Goal: Transaction & Acquisition: Purchase product/service

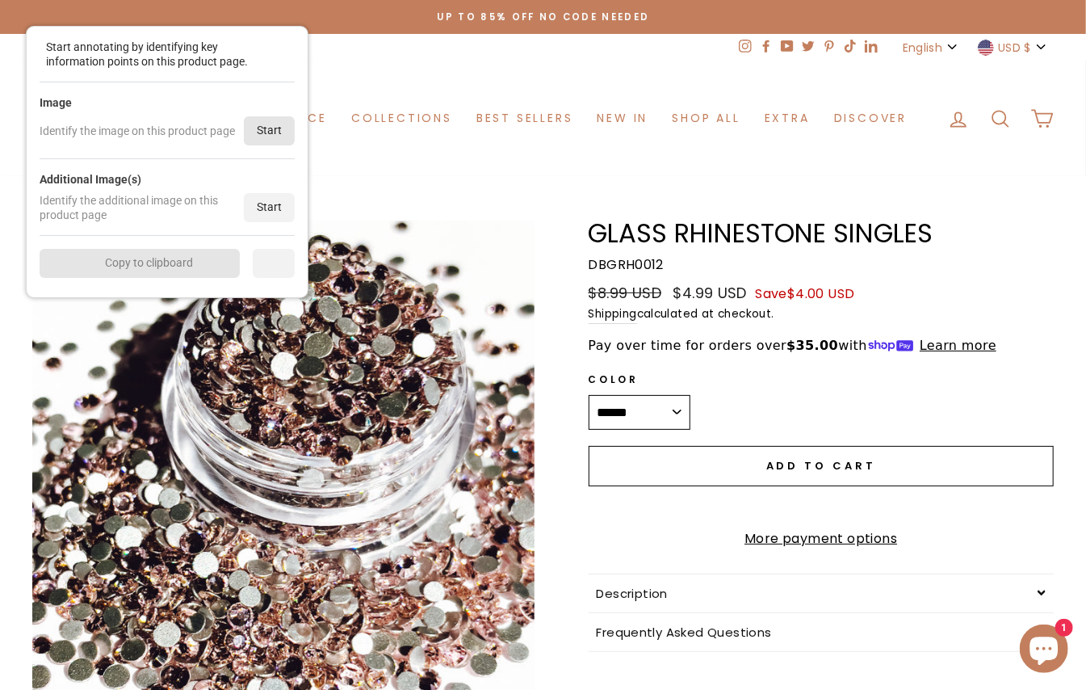
click at [276, 129] on div "Start" at bounding box center [269, 130] width 51 height 29
click at [0, 0] on div "Start annotating by identifying key information points on this product page. Im…" at bounding box center [0, 0] width 0 height 0
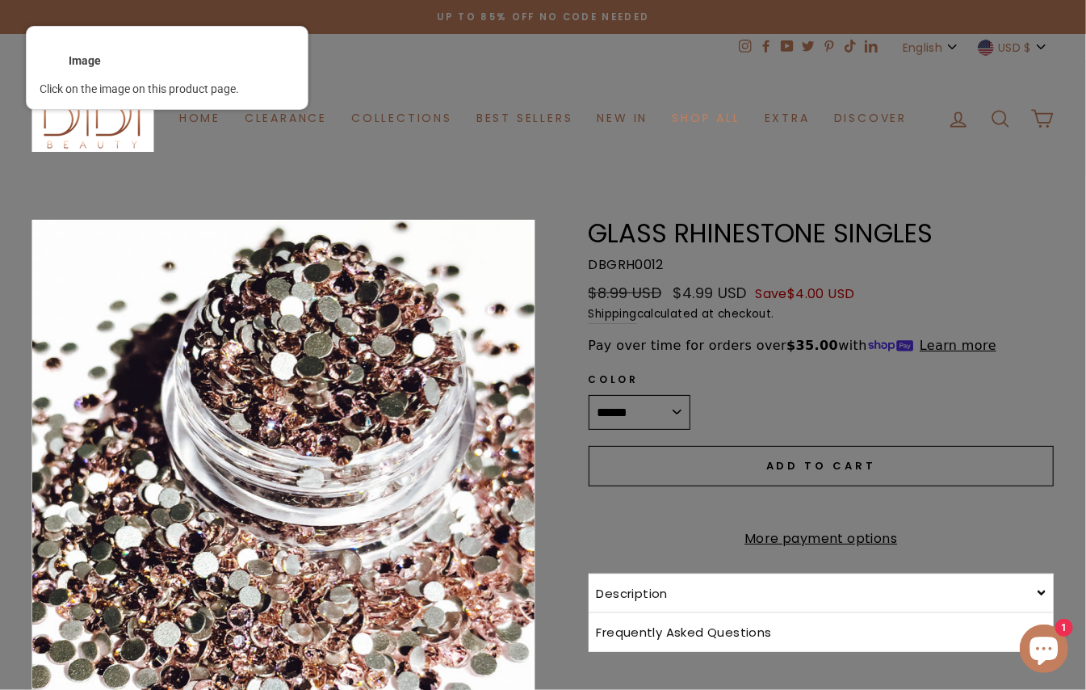
click at [334, 392] on div at bounding box center [284, 555] width 506 height 673
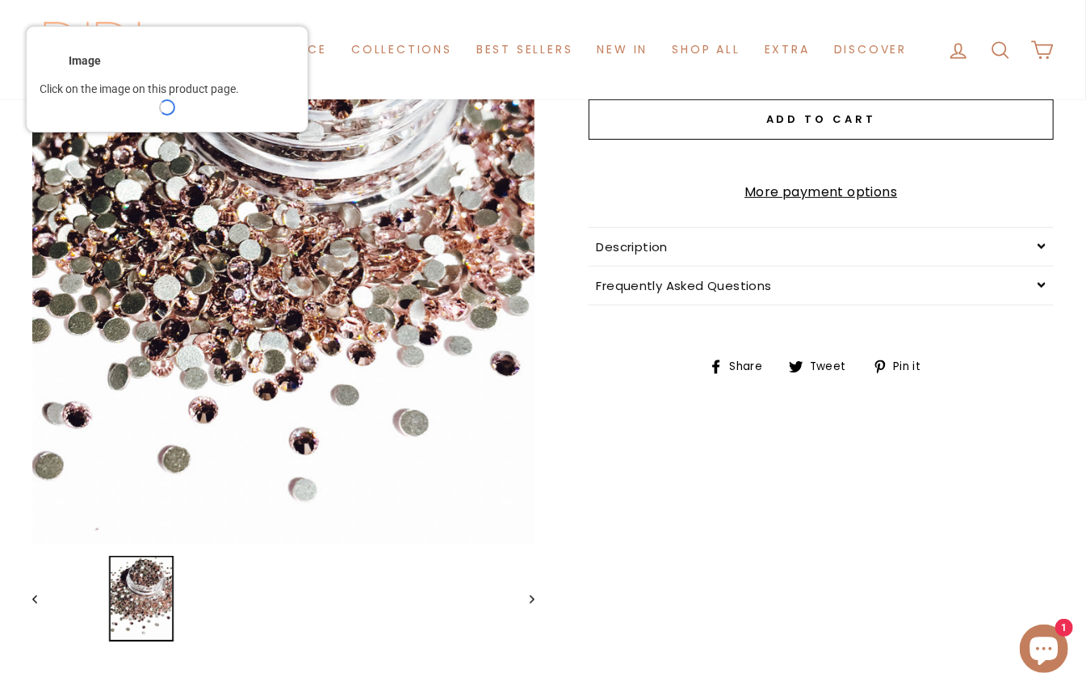
scroll to position [579, 0]
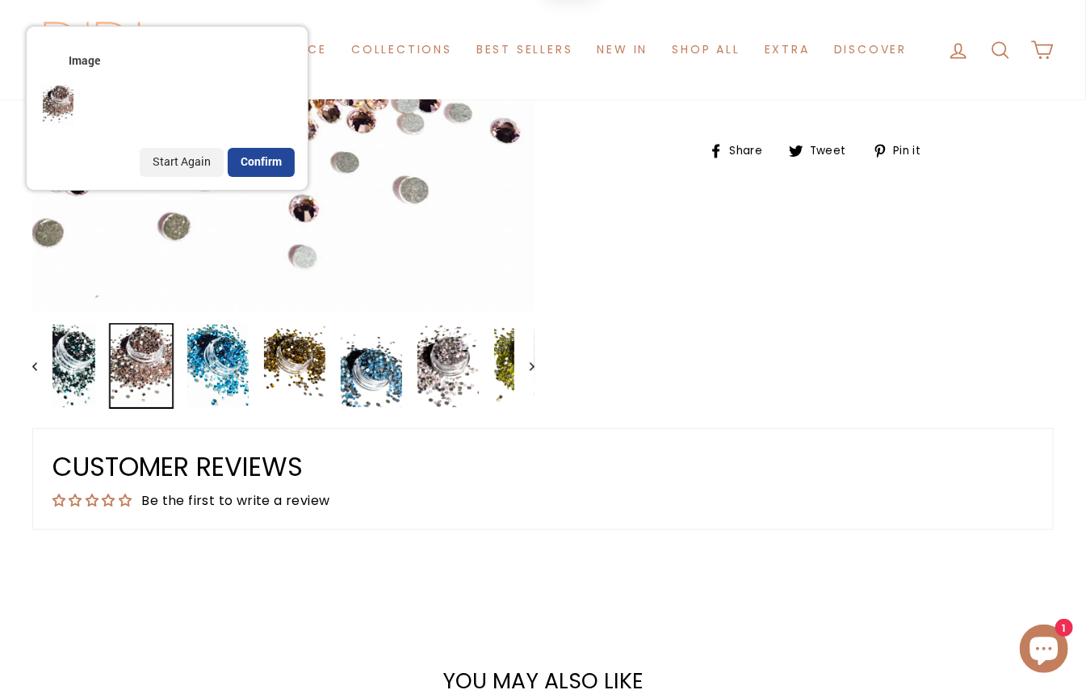
click at [282, 170] on div "Confirm" at bounding box center [261, 162] width 67 height 29
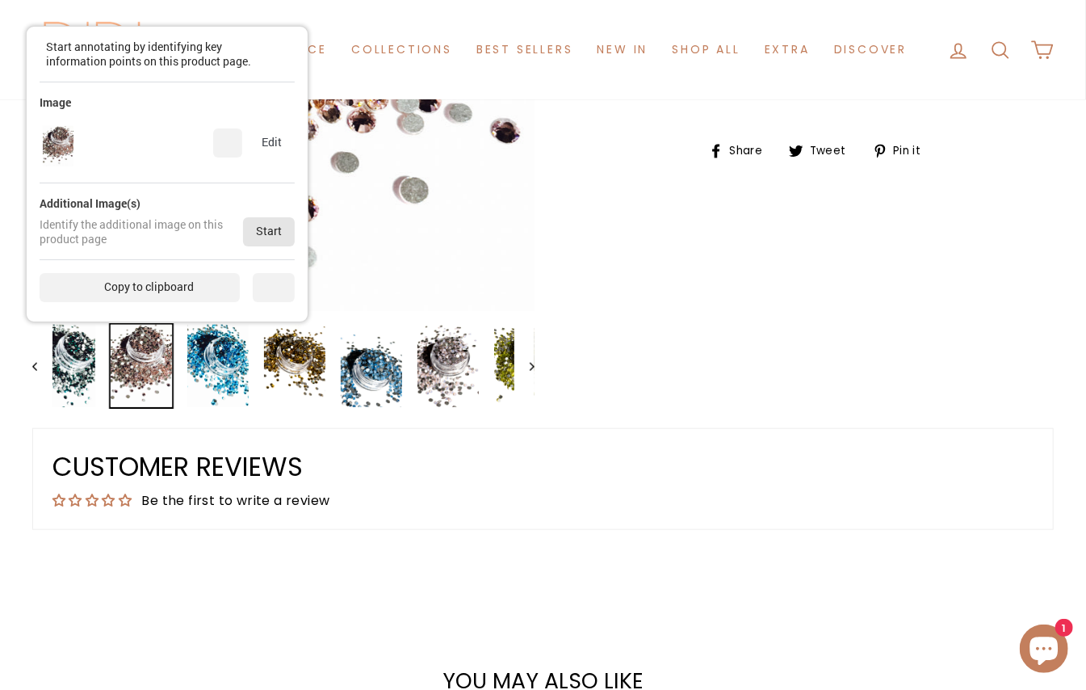
click at [269, 220] on div "Start" at bounding box center [269, 231] width 52 height 29
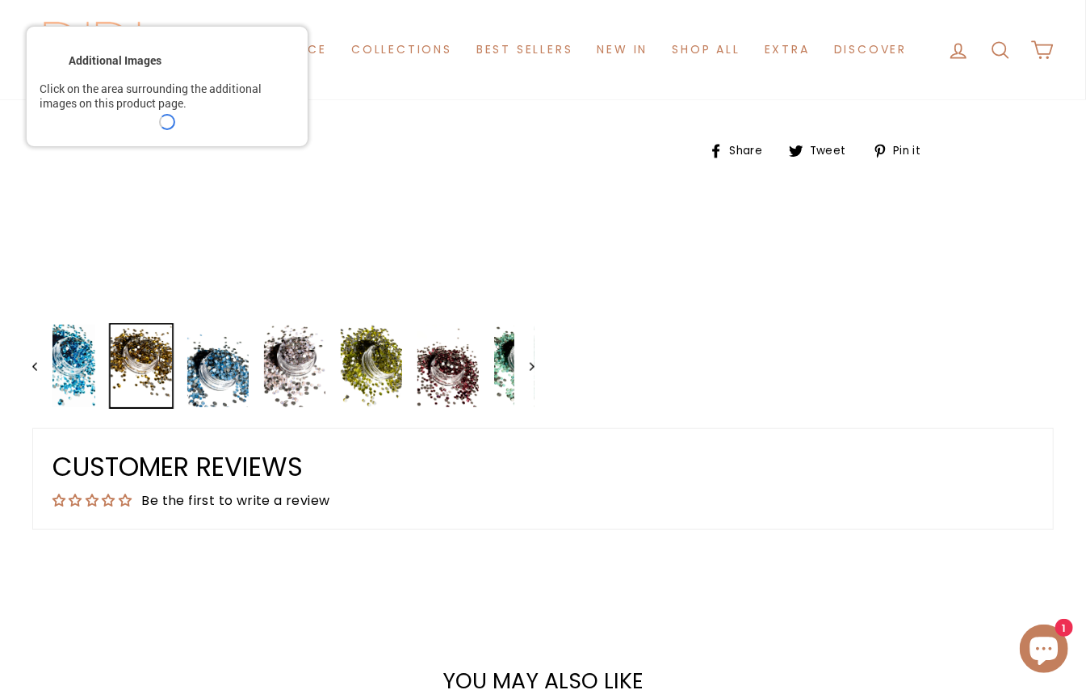
drag, startPoint x: 191, startPoint y: 99, endPoint x: 267, endPoint y: 111, distance: 76.1
click at [195, 99] on div "Click on the area surrounding the additional images on this product page." at bounding box center [167, 96] width 255 height 29
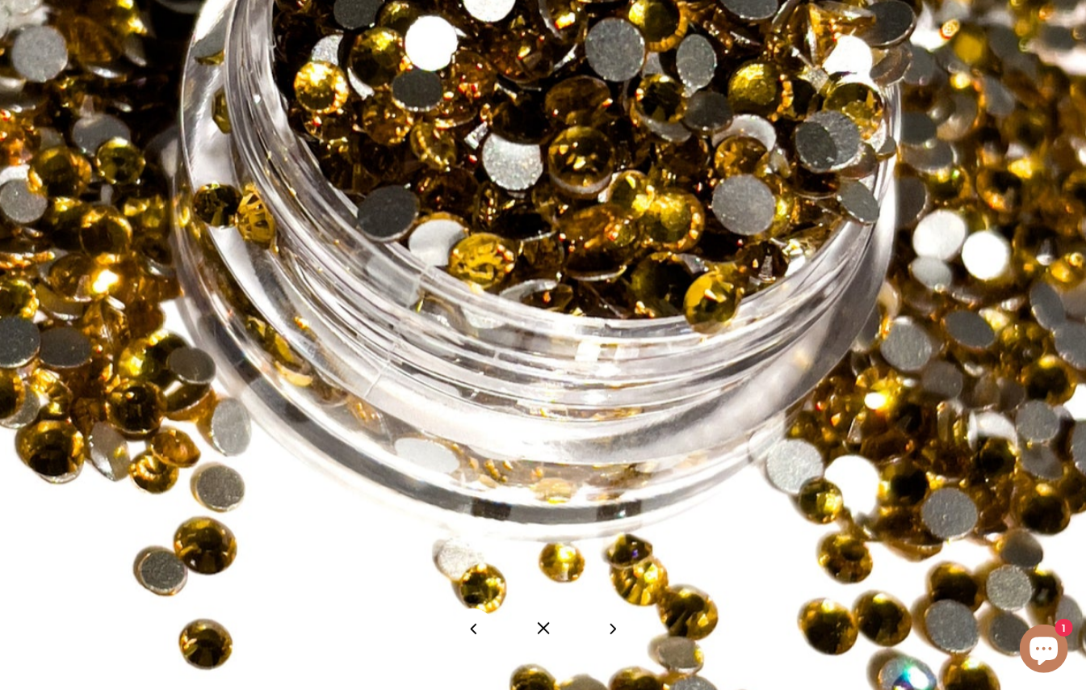
click at [551, 625] on button at bounding box center [543, 628] width 50 height 50
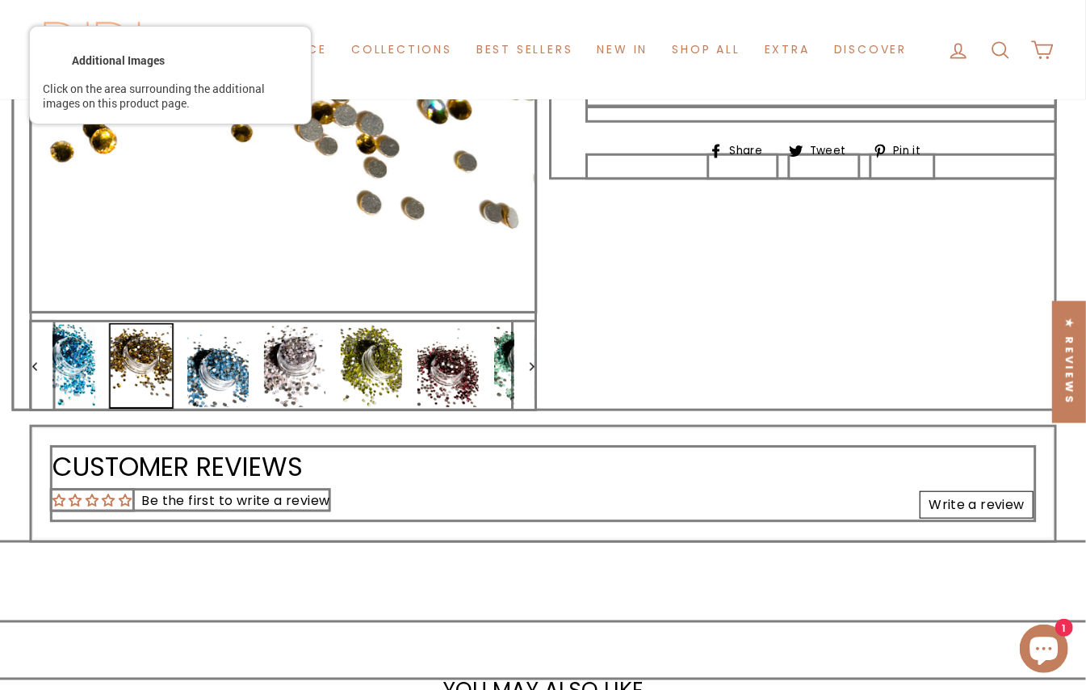
click at [317, 376] on div at bounding box center [284, 365] width 506 height 89
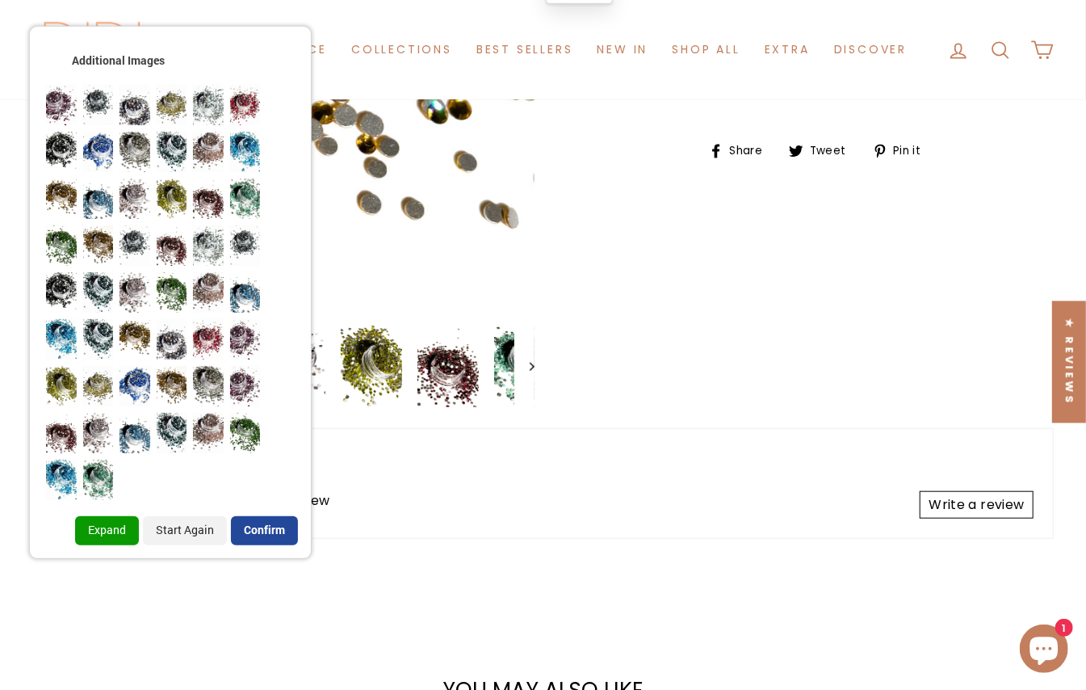
click at [267, 520] on div "Confirm" at bounding box center [264, 530] width 67 height 29
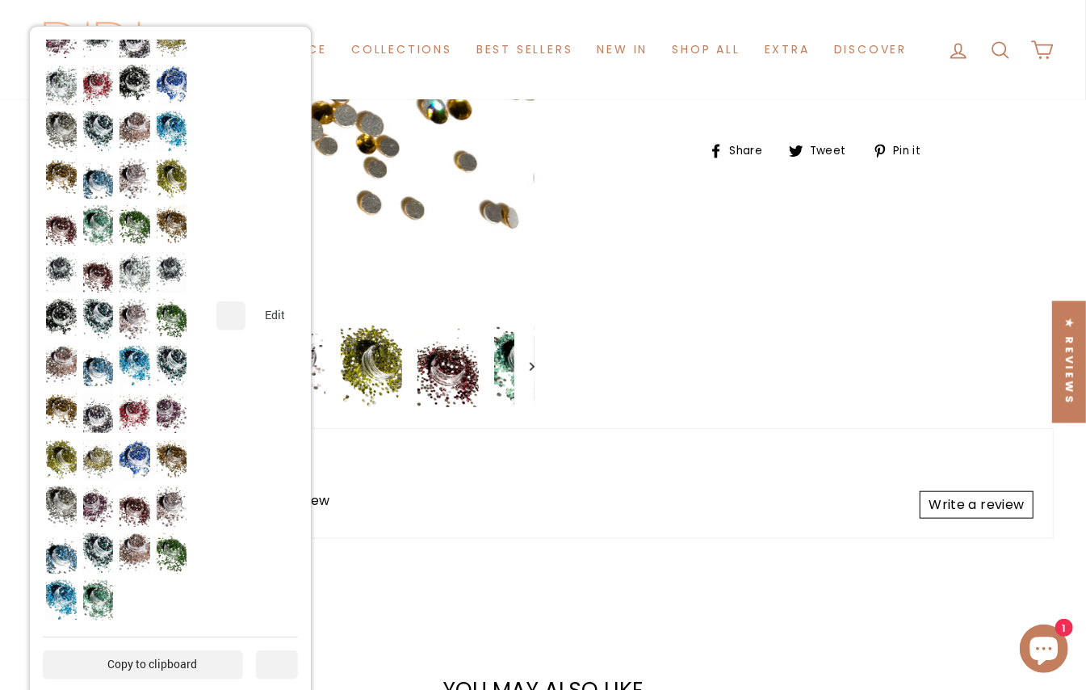
scroll to position [395, 0]
click at [118, 674] on div "Copy to clipboard" at bounding box center [143, 664] width 200 height 29
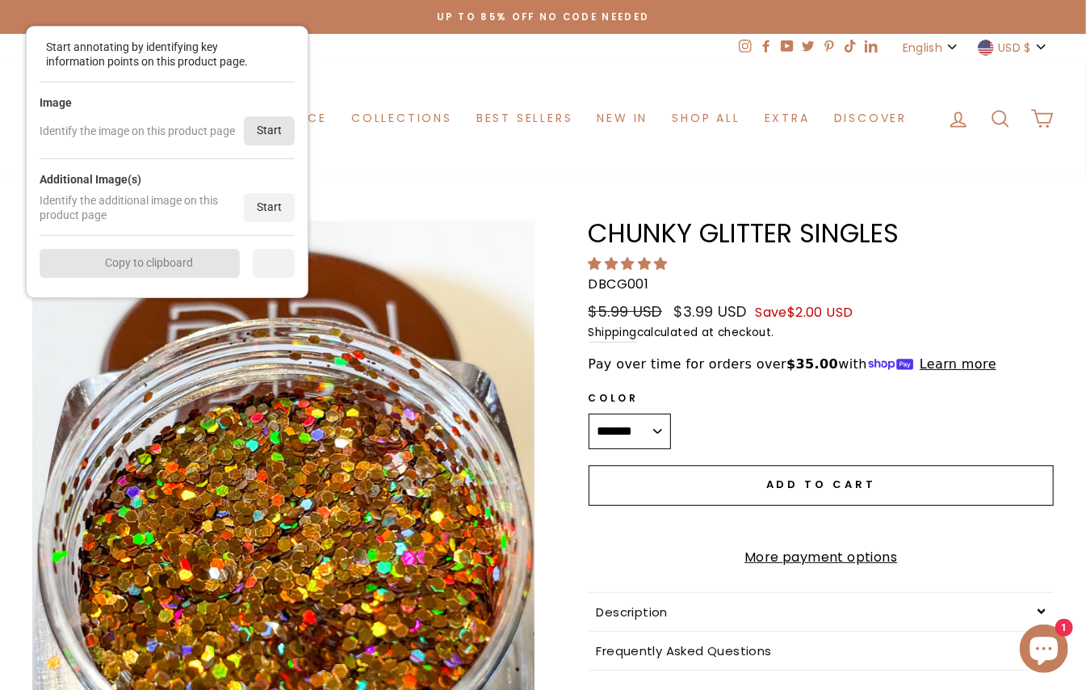
click at [273, 137] on div "Start" at bounding box center [269, 130] width 51 height 29
click at [273, 137] on div "Home Clearance Collections Best Sellers New in Shop All Eyes Face Lips Tools Bu…" at bounding box center [542, 118] width 779 height 83
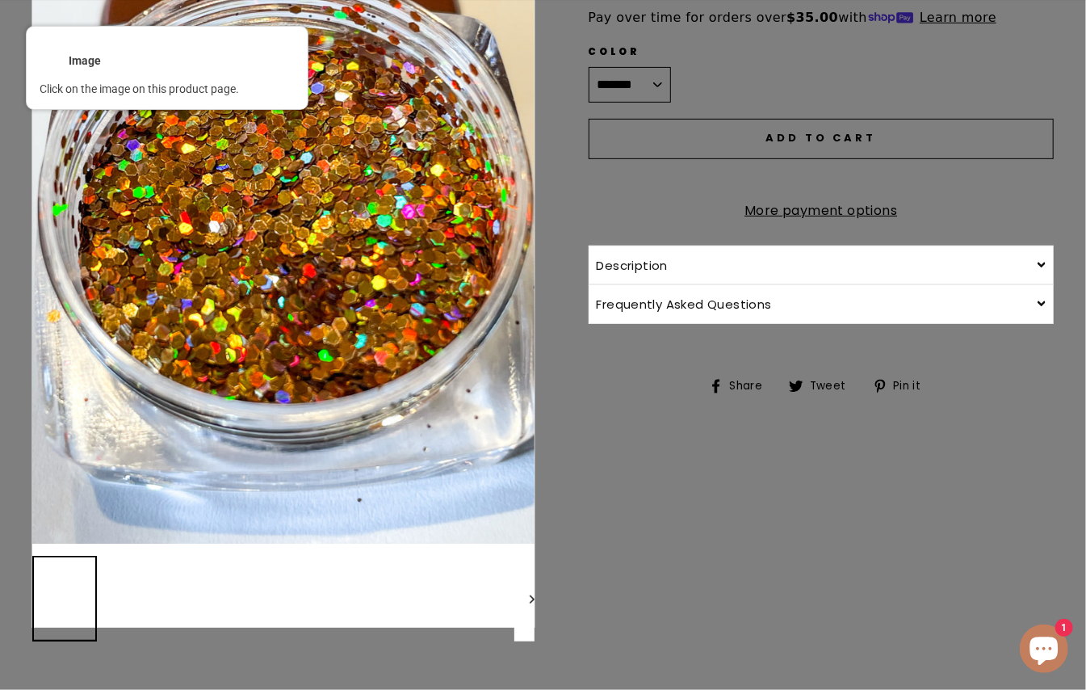
scroll to position [427, 0]
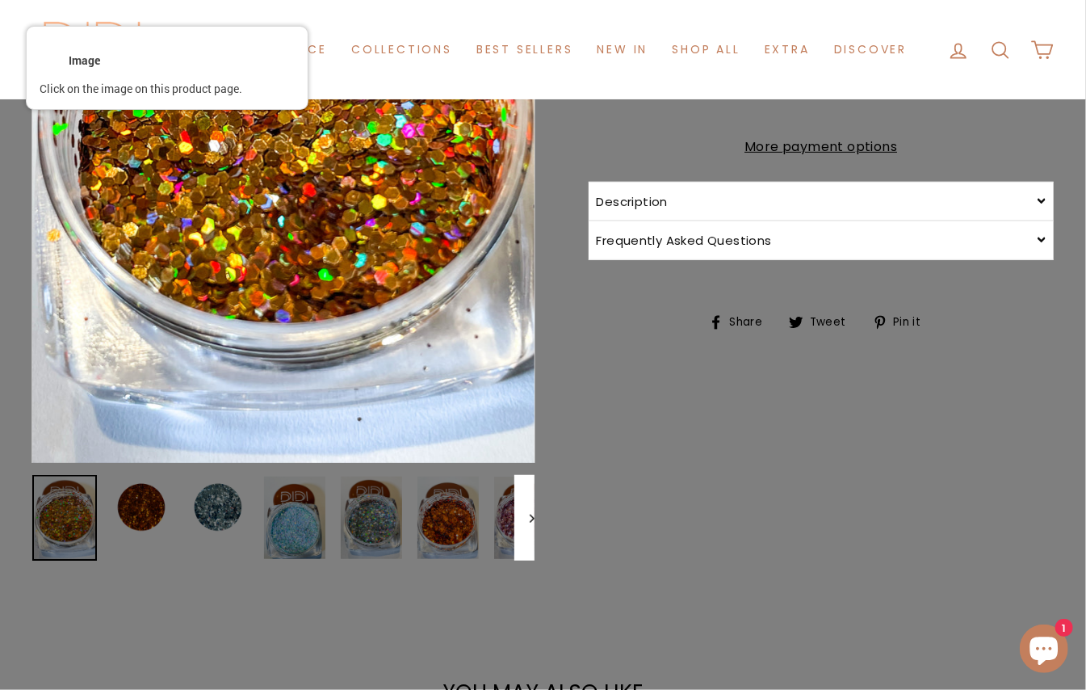
click at [288, 211] on div at bounding box center [284, 127] width 506 height 673
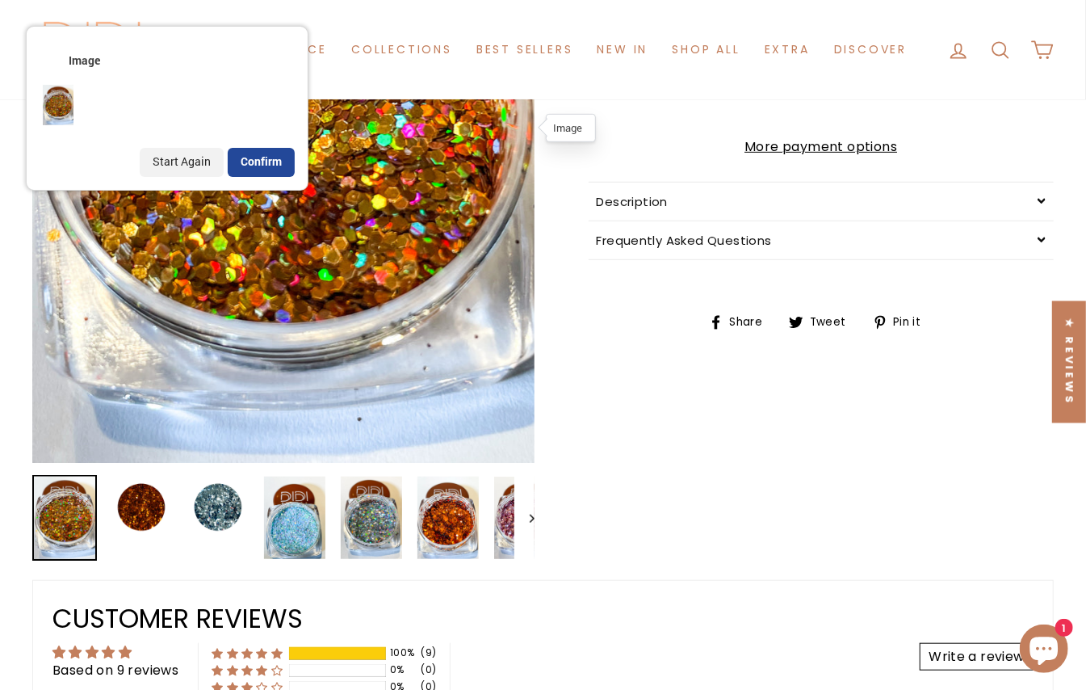
click at [259, 150] on div "Confirm" at bounding box center [261, 162] width 67 height 29
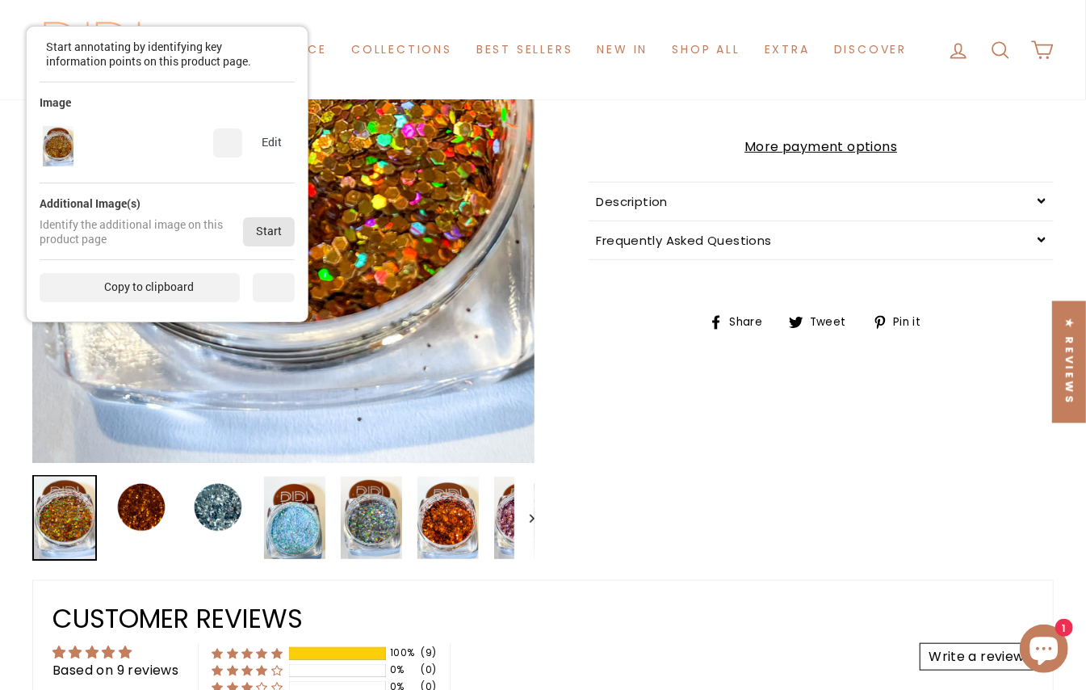
click at [258, 220] on div "Start" at bounding box center [269, 231] width 52 height 29
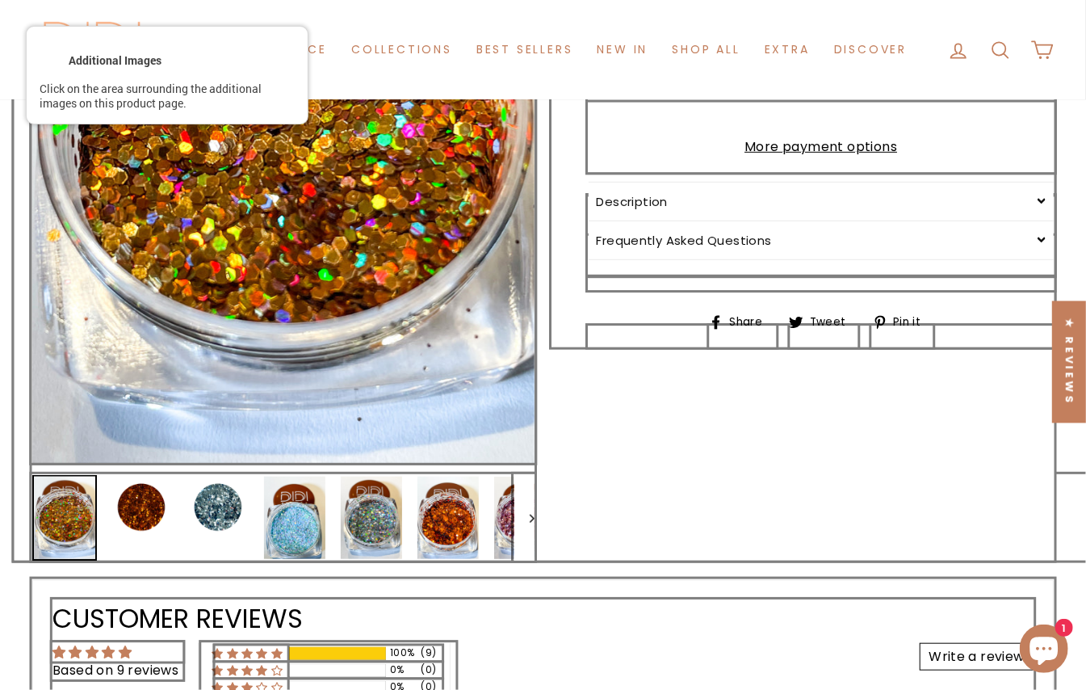
click at [292, 518] on div at bounding box center [284, 516] width 506 height 89
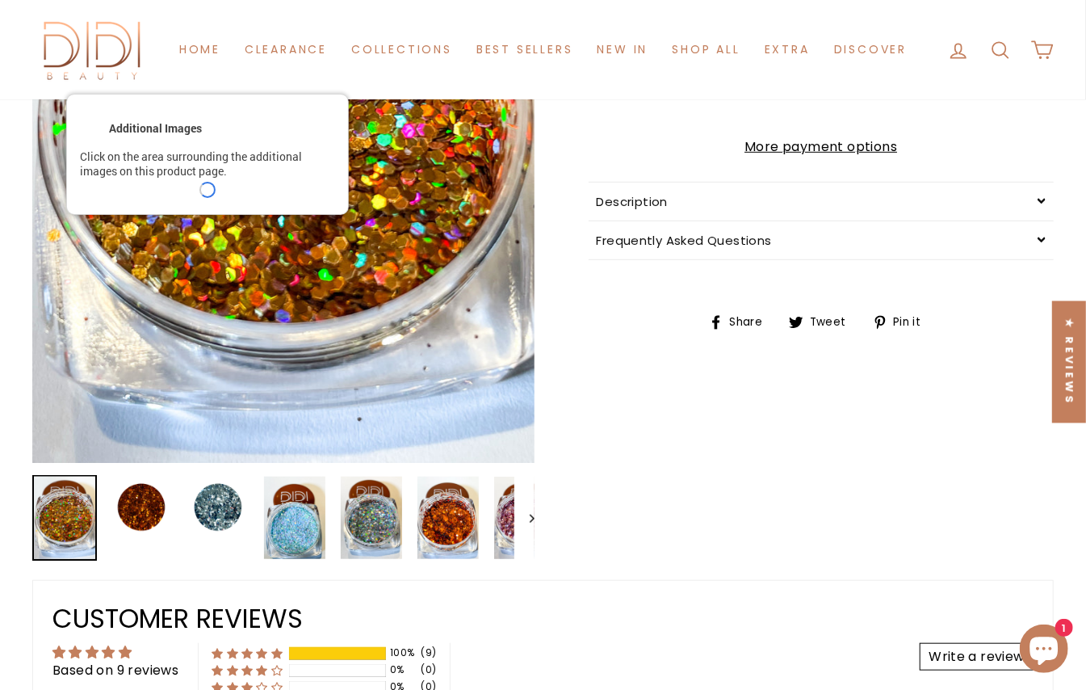
drag, startPoint x: 237, startPoint y: 60, endPoint x: 315, endPoint y: 211, distance: 169.8
click at [311, 140] on div "Additional Images" at bounding box center [207, 128] width 255 height 23
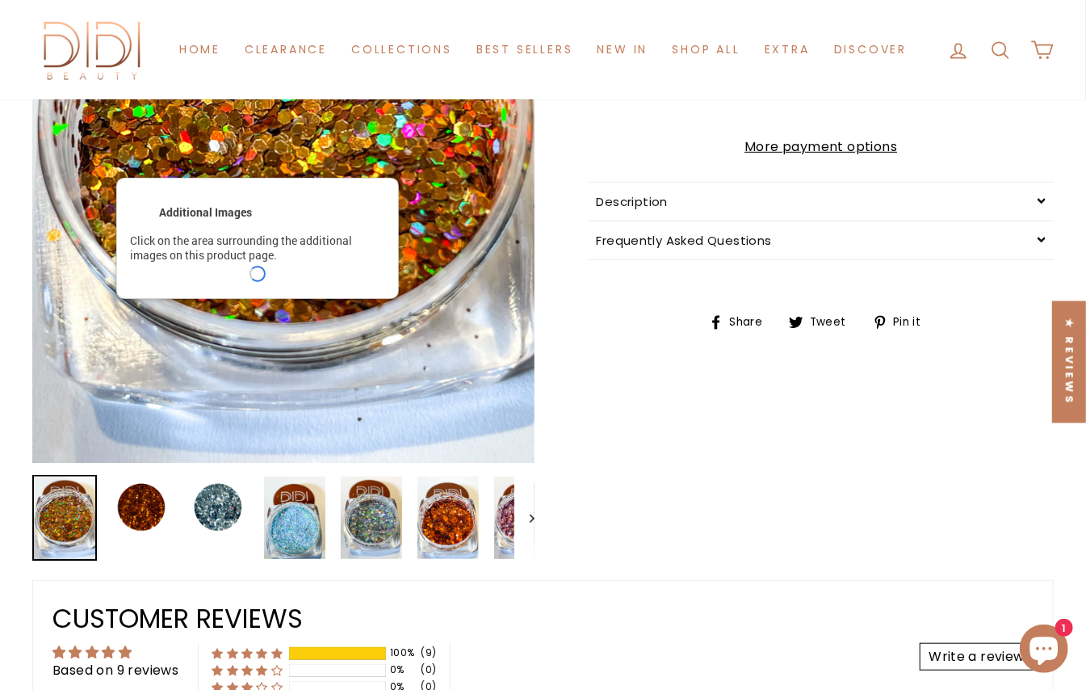
drag, startPoint x: 338, startPoint y: 231, endPoint x: 352, endPoint y: 234, distance: 14.9
click at [346, 233] on div "Additional Images Click on the area surrounding the additional images on this p…" at bounding box center [257, 238] width 283 height 121
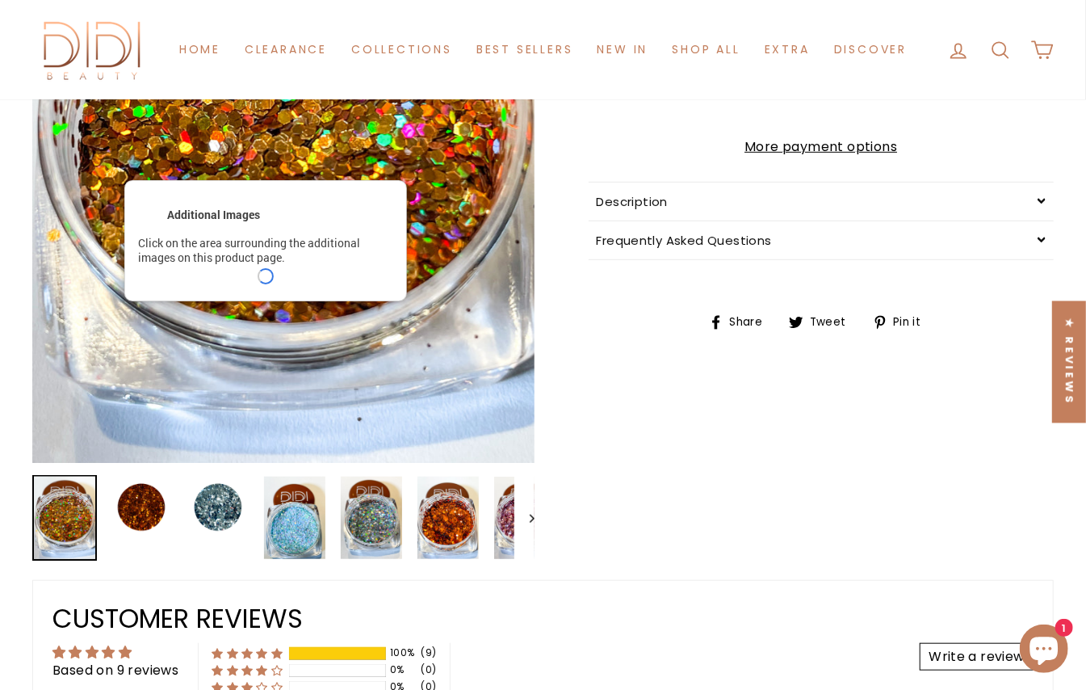
click at [360, 237] on div "Click on the area surrounding the additional images on this product page." at bounding box center [265, 250] width 255 height 29
click at [360, 217] on div "Additional Images" at bounding box center [265, 215] width 255 height 23
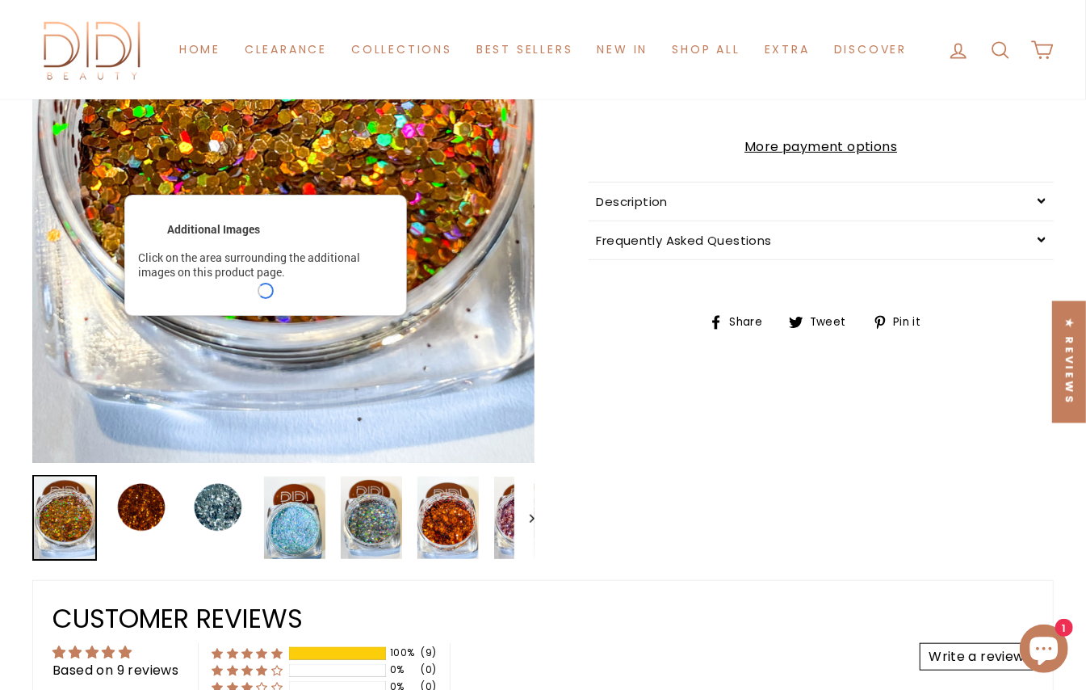
drag, startPoint x: 359, startPoint y: 244, endPoint x: 359, endPoint y: 259, distance: 15.4
click at [359, 259] on div "Click on the area surrounding the additional images on this product page." at bounding box center [265, 264] width 255 height 29
click at [359, 259] on div "Click on the area surrounding the additional images on this product page." at bounding box center [264, 265] width 255 height 29
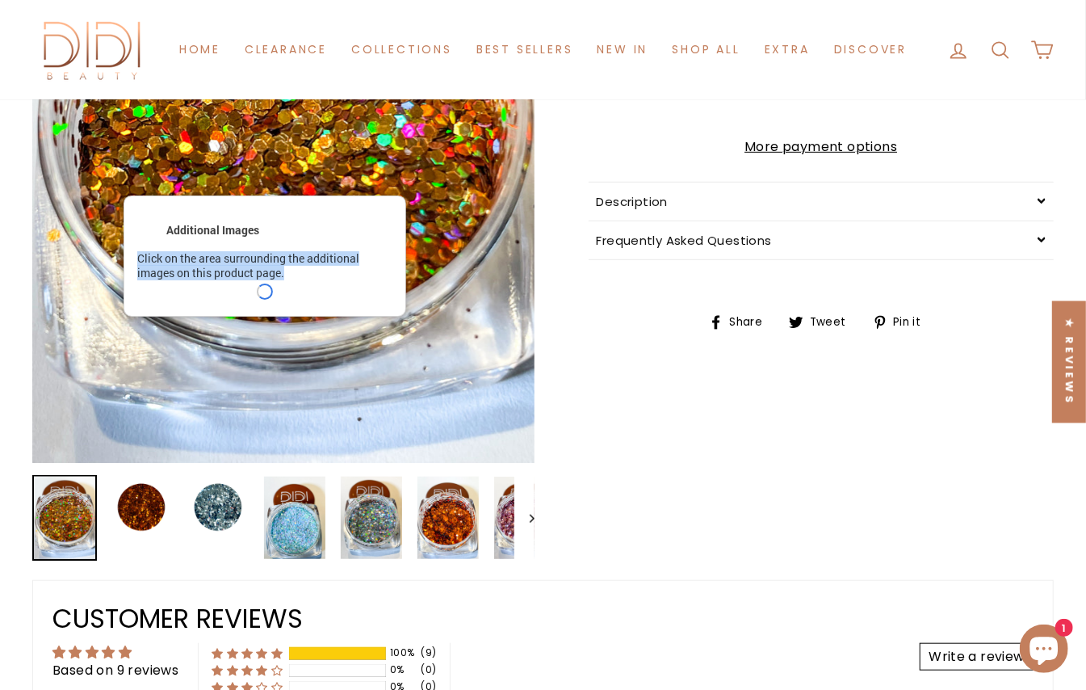
click at [359, 259] on div "Click on the area surrounding the additional images on this product page." at bounding box center [264, 265] width 255 height 29
click at [359, 246] on div "Additional Images Click on the area surrounding the additional images on this p…" at bounding box center [265, 255] width 283 height 121
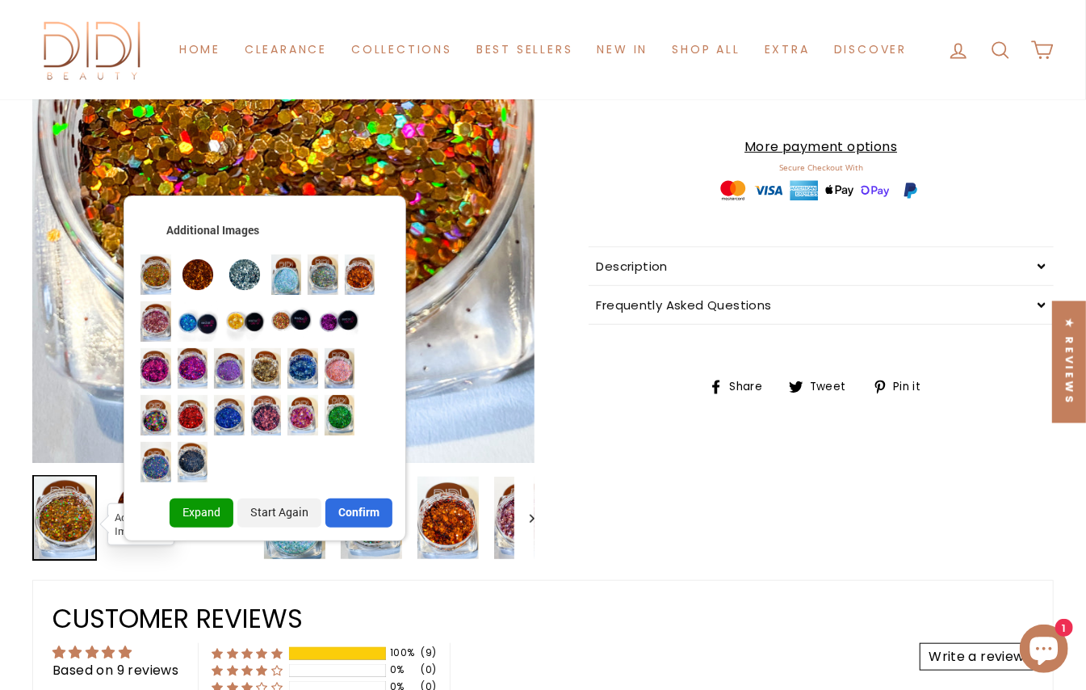
scroll to position [0, 0]
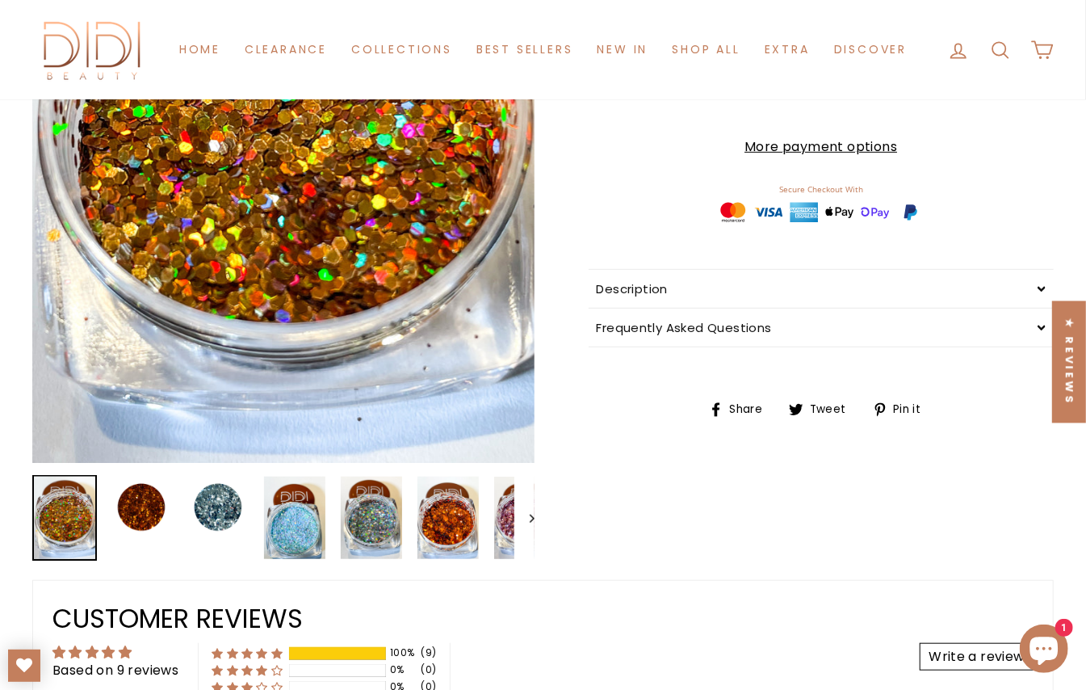
click at [695, 157] on link "More payment options" at bounding box center [822, 146] width 466 height 21
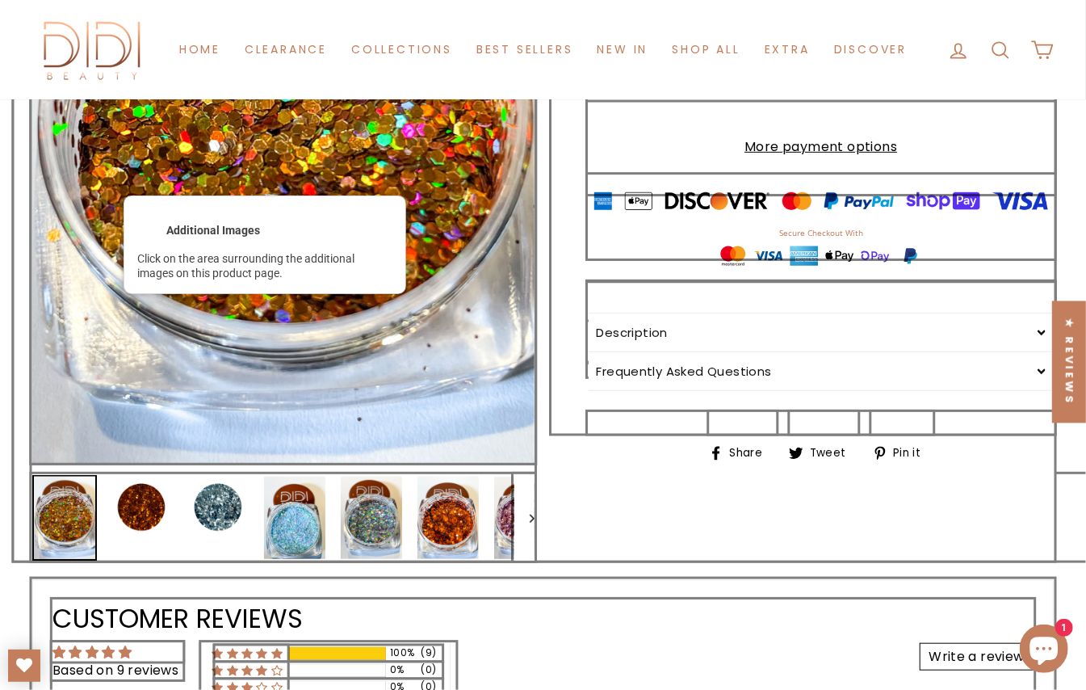
click at [370, 544] on div at bounding box center [284, 516] width 506 height 89
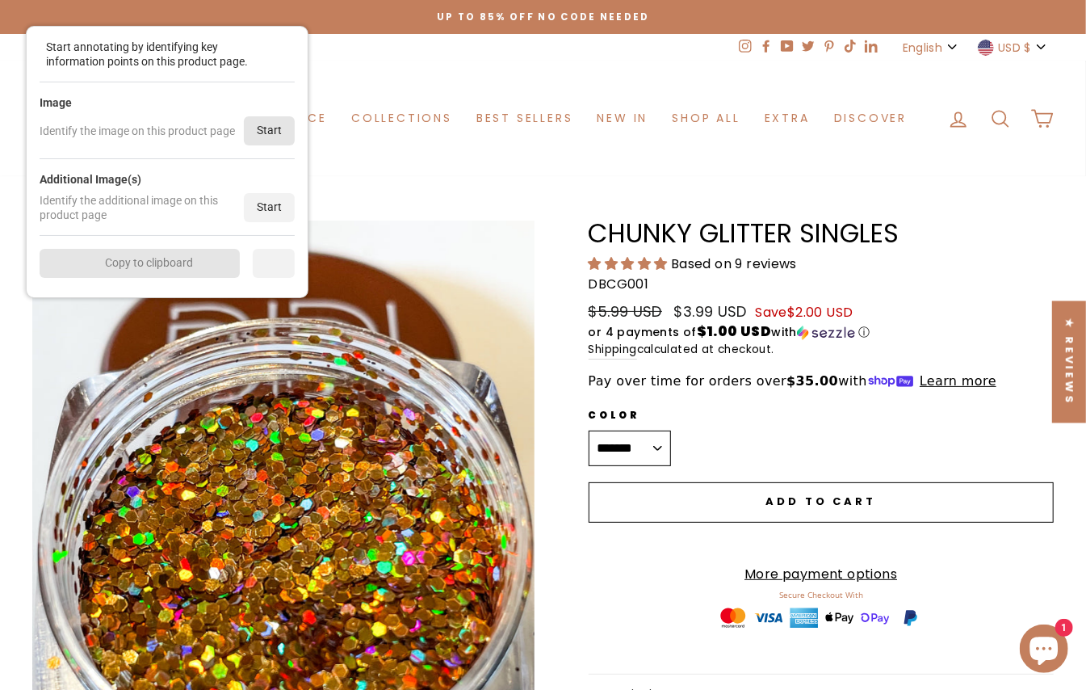
click at [271, 128] on div "Start" at bounding box center [269, 130] width 51 height 29
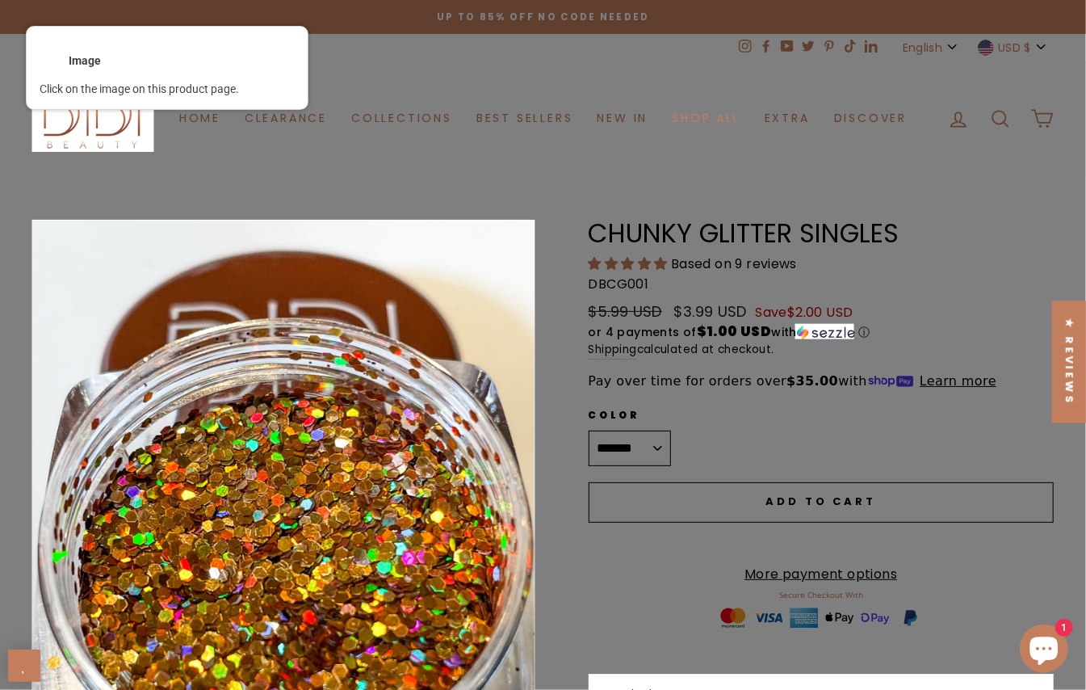
click at [338, 338] on div at bounding box center [284, 555] width 506 height 673
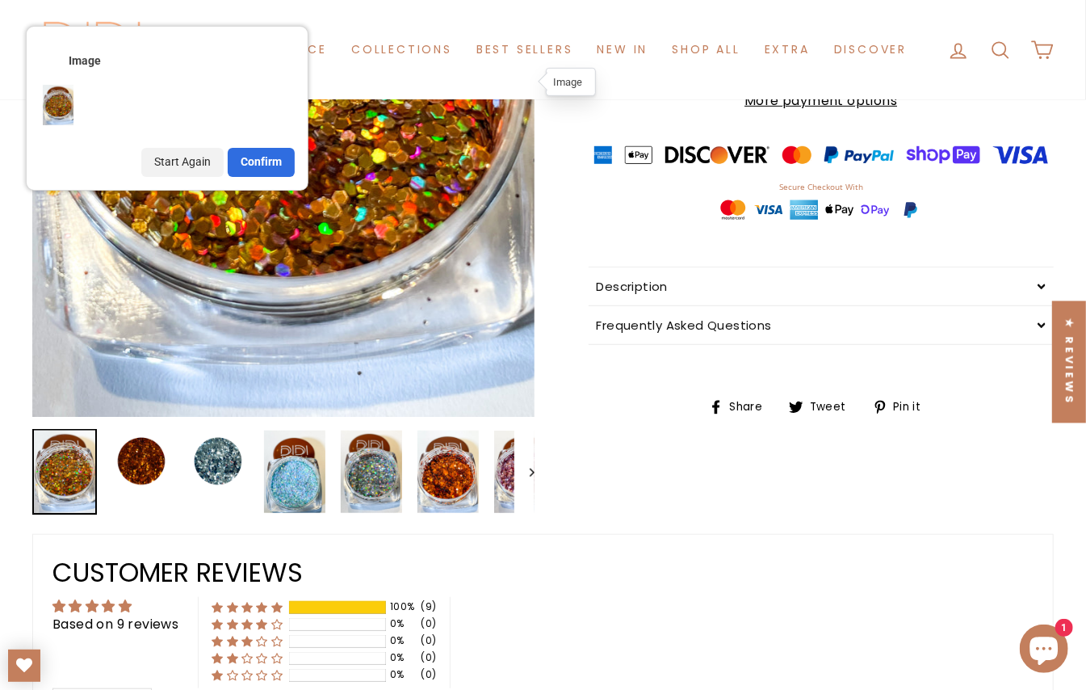
scroll to position [508, 0]
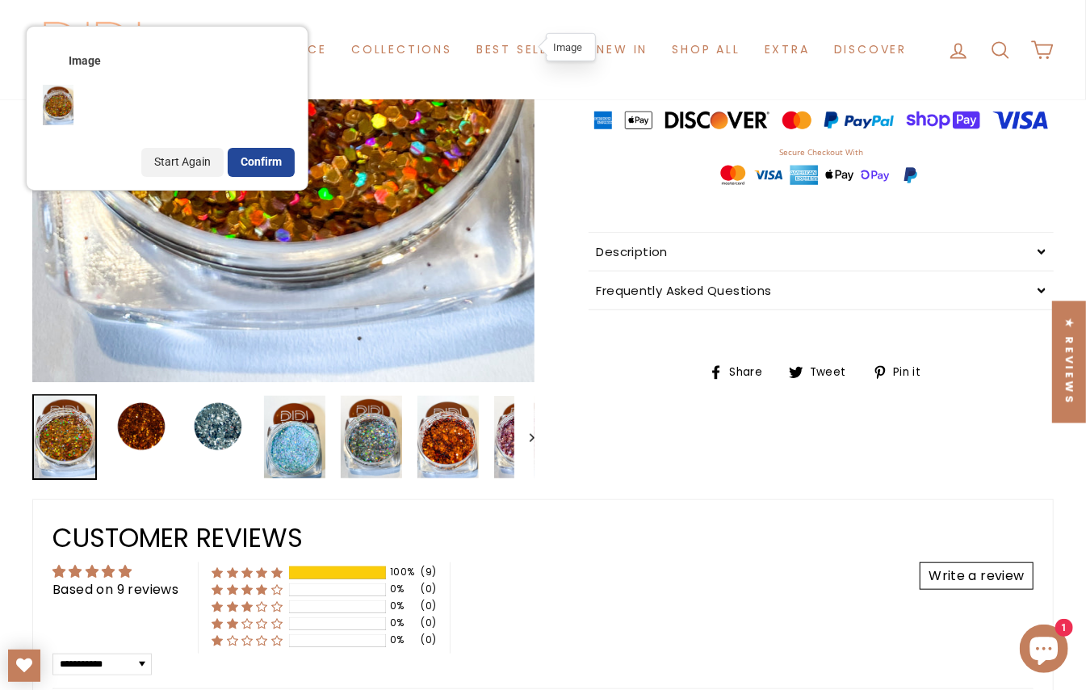
click at [266, 162] on div "Confirm" at bounding box center [261, 162] width 67 height 29
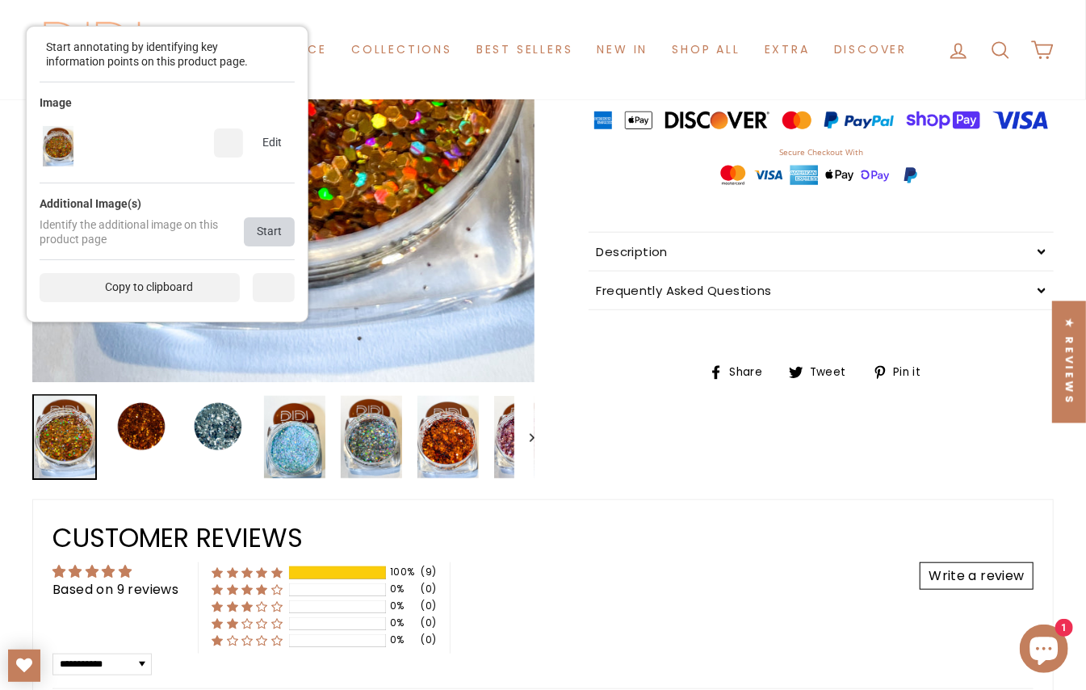
click at [262, 231] on div "Start" at bounding box center [269, 231] width 51 height 29
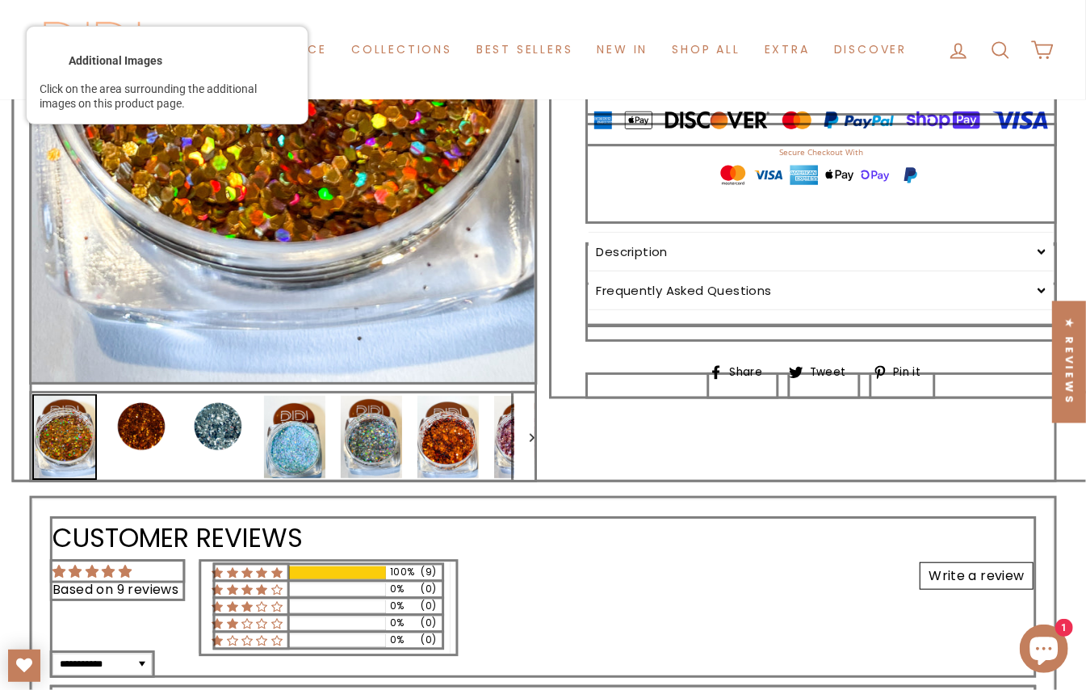
click at [265, 211] on div at bounding box center [284, 46] width 506 height 673
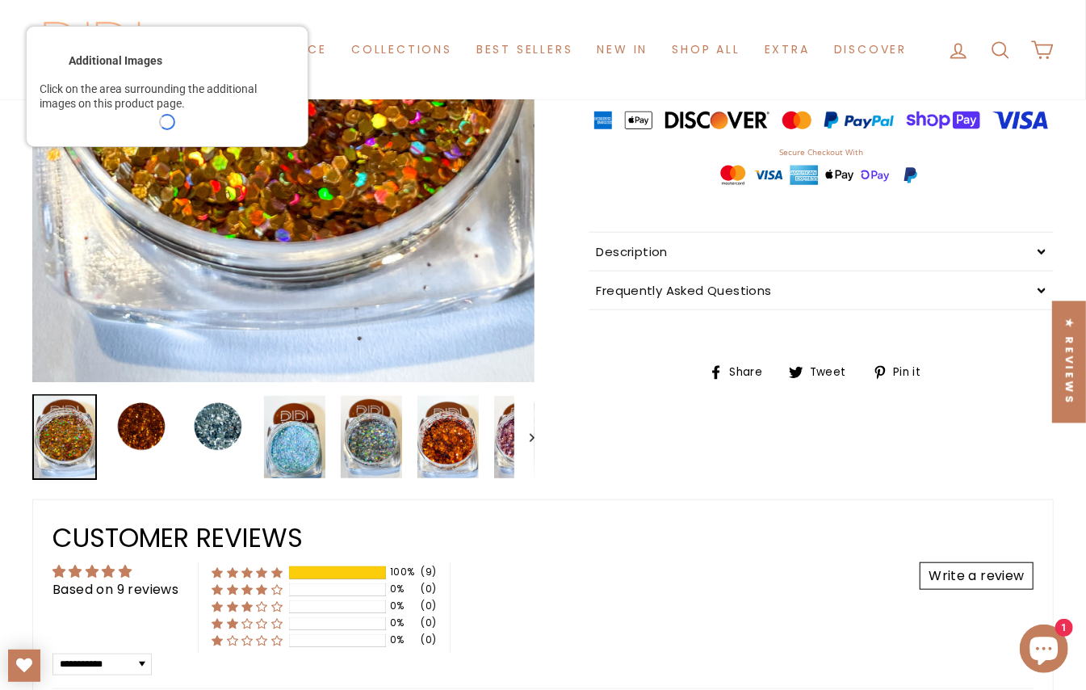
click at [52, 68] on div "<" at bounding box center [48, 62] width 16 height 16
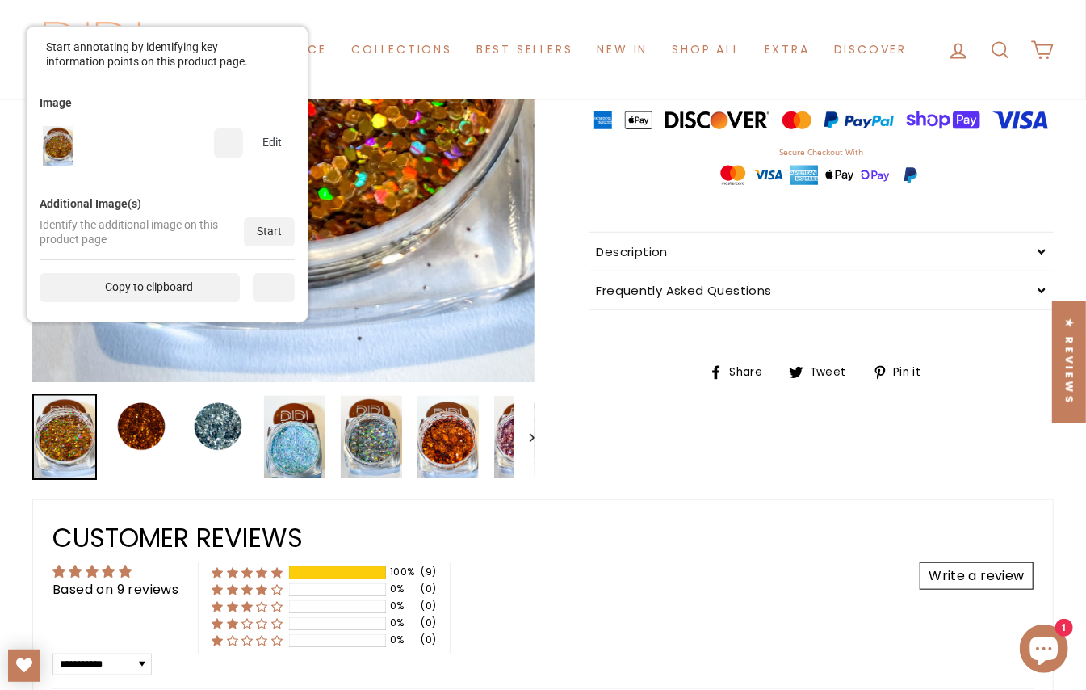
click at [258, 218] on div "Start" at bounding box center [269, 231] width 51 height 29
click at [267, 225] on button "Close (esc)" at bounding box center [283, 46] width 502 height 669
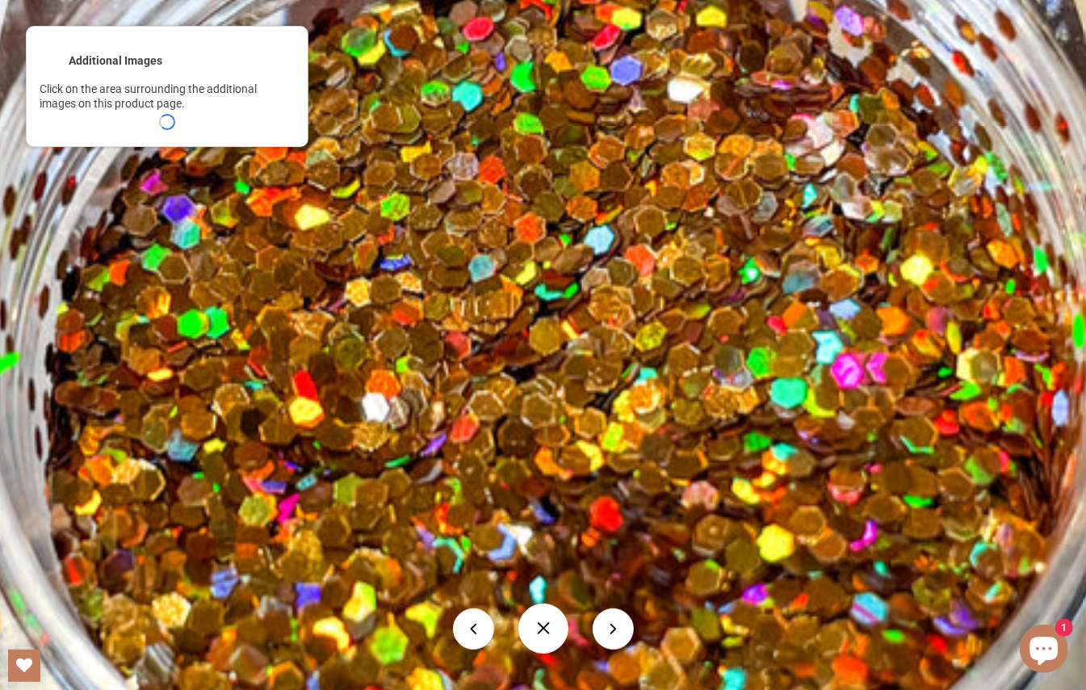
click at [262, 241] on img at bounding box center [543, 363] width 1220 height 1628
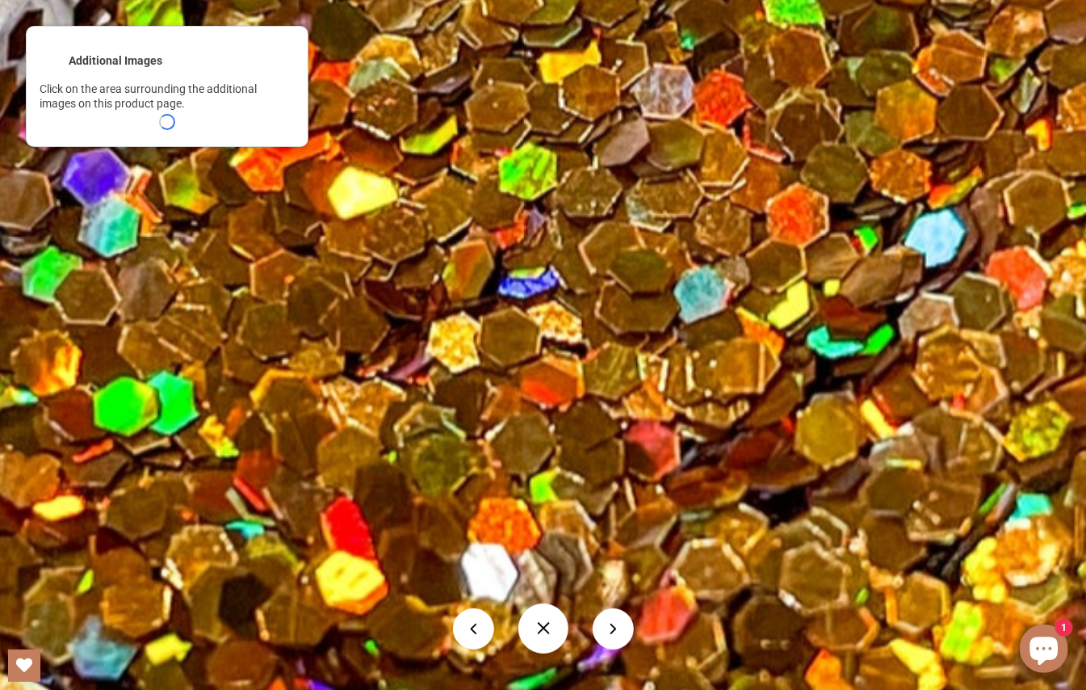
click at [494, 269] on img at bounding box center [824, 485] width 2436 height 3250
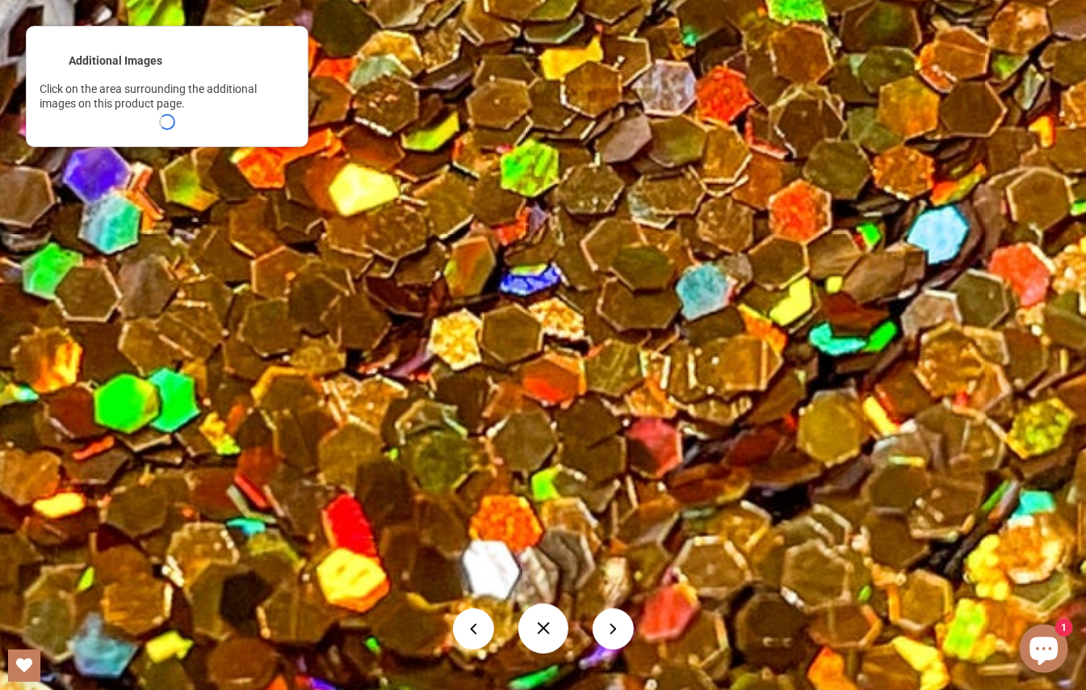
click at [494, 269] on img at bounding box center [826, 482] width 2442 height 3256
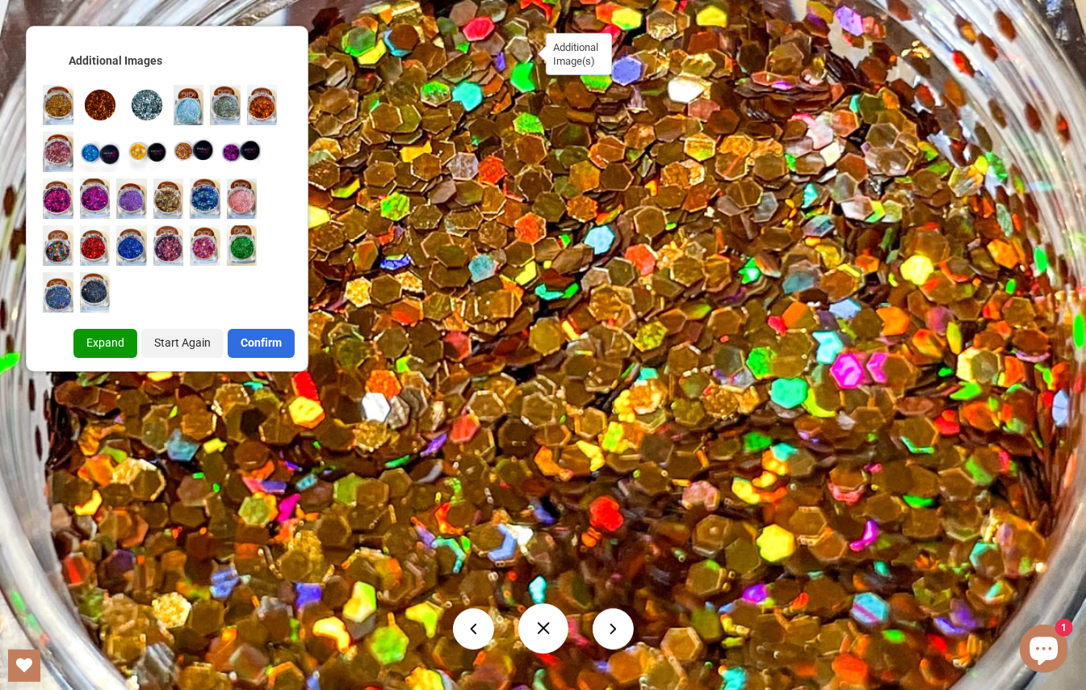
click at [546, 617] on button at bounding box center [543, 628] width 50 height 50
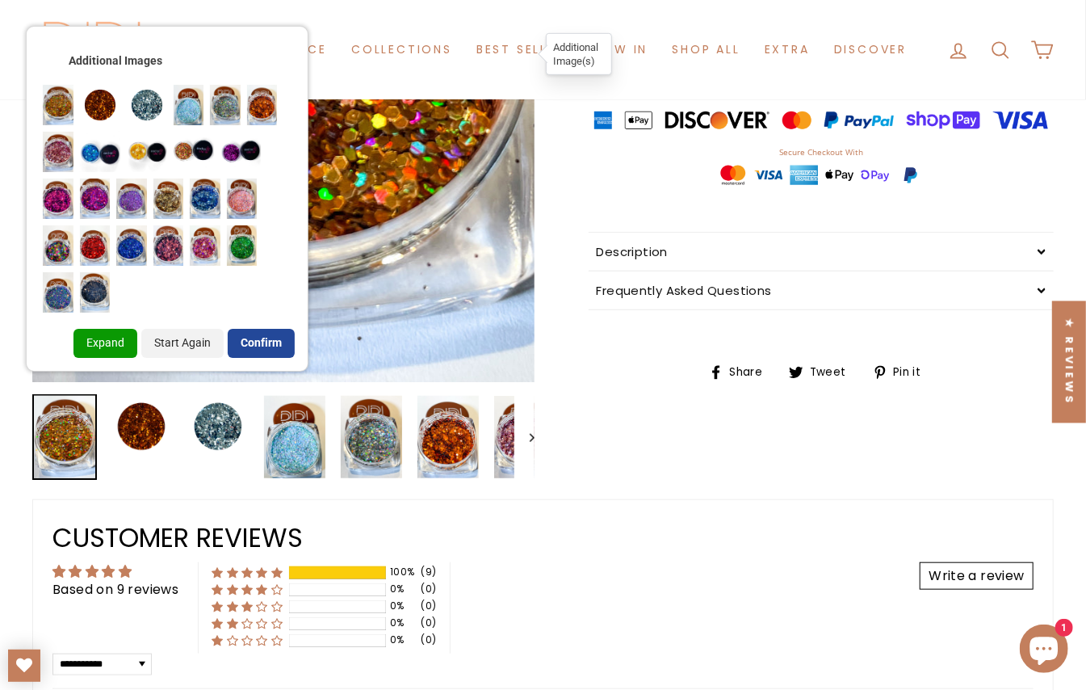
click at [256, 344] on div "Confirm" at bounding box center [261, 343] width 67 height 29
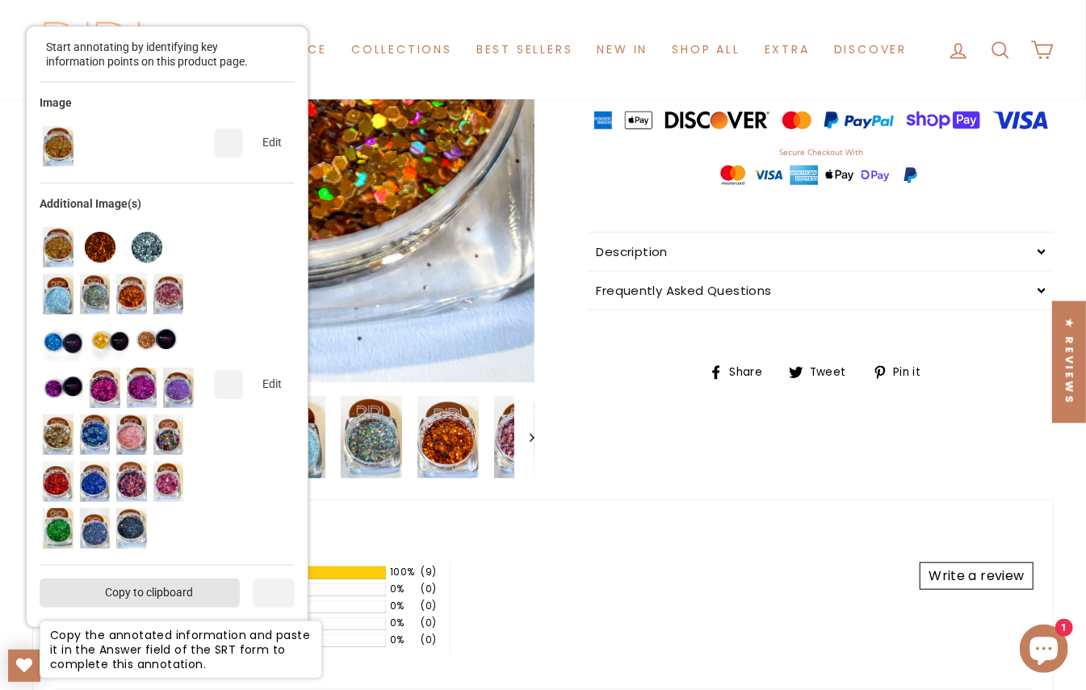
click at [178, 585] on div "Copy to clipboard" at bounding box center [140, 592] width 200 height 29
click at [197, 585] on div "Copy to clipboard" at bounding box center [140, 592] width 200 height 29
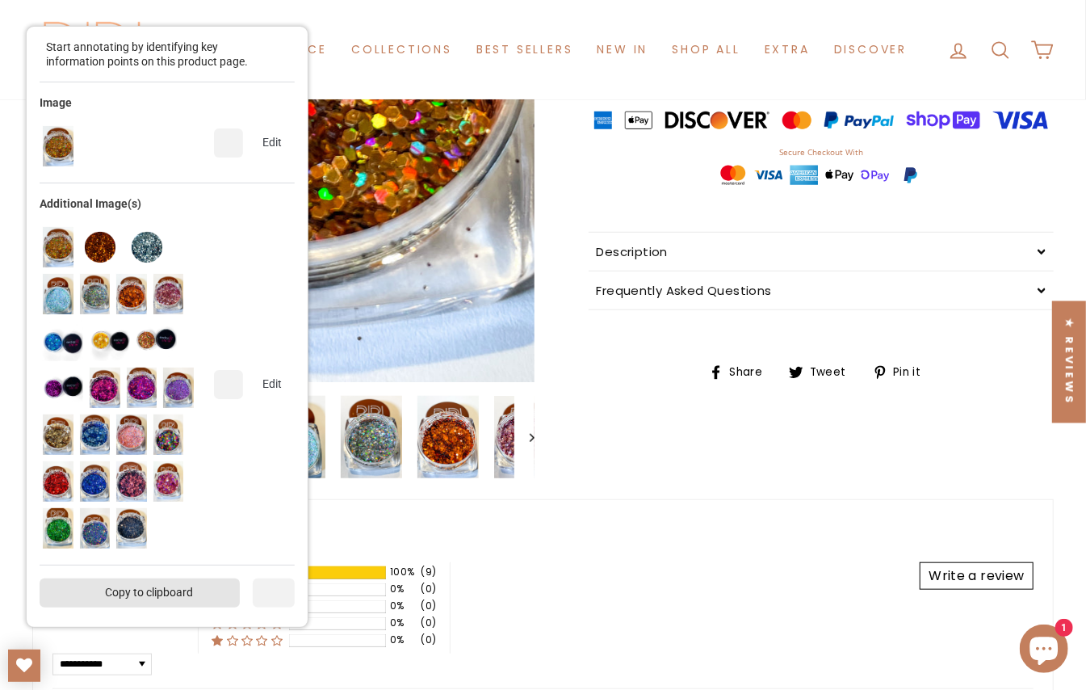
click at [197, 585] on div "Copy to clipboard" at bounding box center [140, 592] width 200 height 29
